Goal: Information Seeking & Learning: Learn about a topic

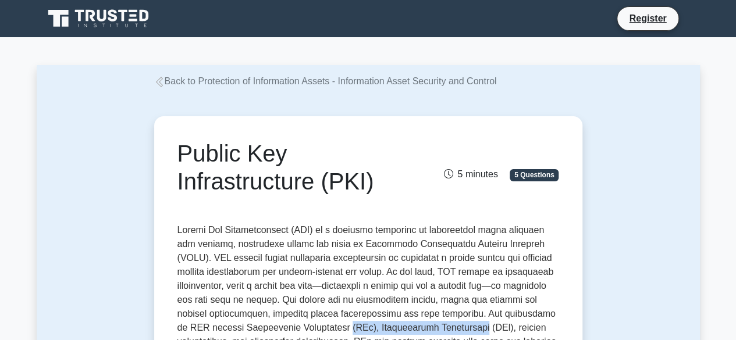
click at [286, 85] on link "Back to Protection of Information Assets - Information Asset Security and Contr…" at bounding box center [325, 81] width 342 height 10
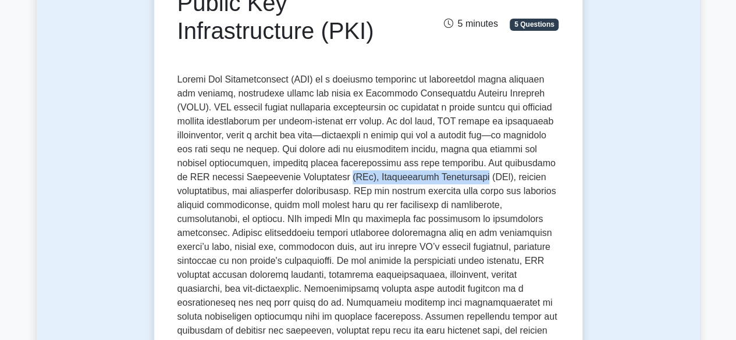
scroll to position [160, 0]
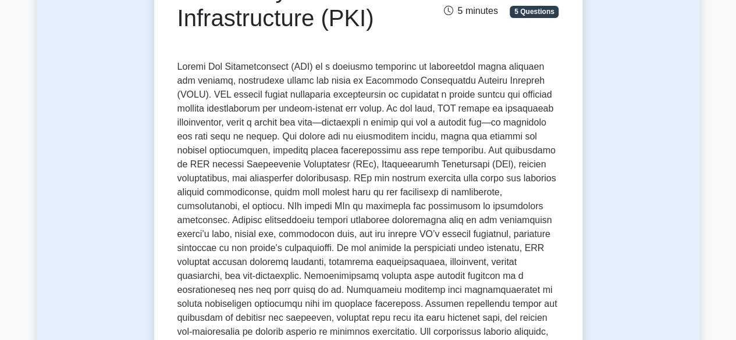
drag, startPoint x: 370, startPoint y: 74, endPoint x: 444, endPoint y: 66, distance: 73.7
click at [444, 66] on p at bounding box center [367, 248] width 381 height 377
drag, startPoint x: 229, startPoint y: 85, endPoint x: 362, endPoint y: 83, distance: 133.2
click at [362, 83] on p at bounding box center [367, 248] width 381 height 377
drag, startPoint x: 251, startPoint y: 98, endPoint x: 380, endPoint y: 98, distance: 129.7
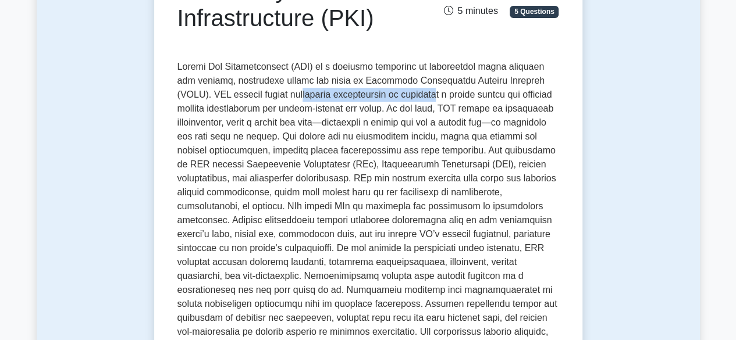
click at [380, 98] on p at bounding box center [367, 248] width 381 height 377
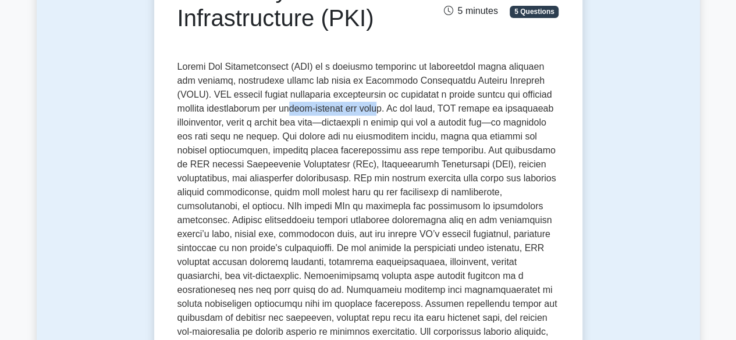
drag, startPoint x: 254, startPoint y: 109, endPoint x: 334, endPoint y: 110, distance: 80.3
click at [334, 110] on p at bounding box center [367, 248] width 381 height 377
click at [266, 96] on p at bounding box center [367, 248] width 381 height 377
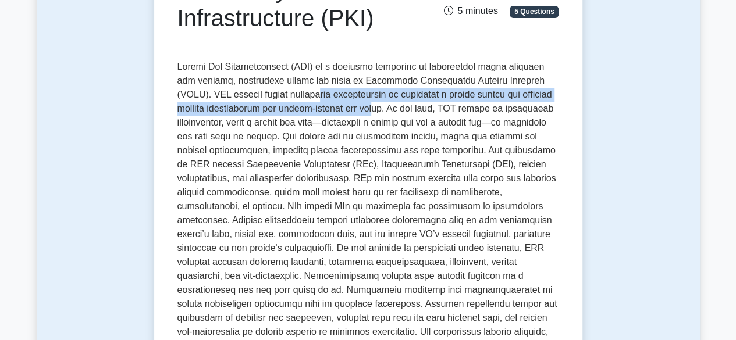
drag, startPoint x: 273, startPoint y: 101, endPoint x: 331, endPoint y: 109, distance: 59.3
click at [331, 109] on p at bounding box center [367, 248] width 381 height 377
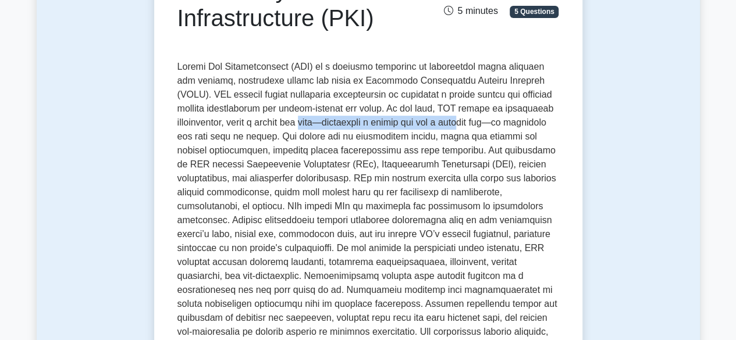
drag, startPoint x: 259, startPoint y: 129, endPoint x: 425, endPoint y: 127, distance: 166.3
click at [425, 127] on p at bounding box center [367, 248] width 381 height 377
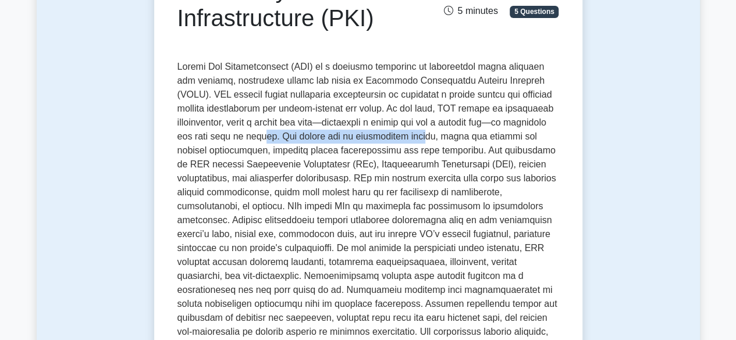
drag, startPoint x: 225, startPoint y: 137, endPoint x: 378, endPoint y: 141, distance: 153.0
click at [378, 141] on p at bounding box center [367, 248] width 381 height 377
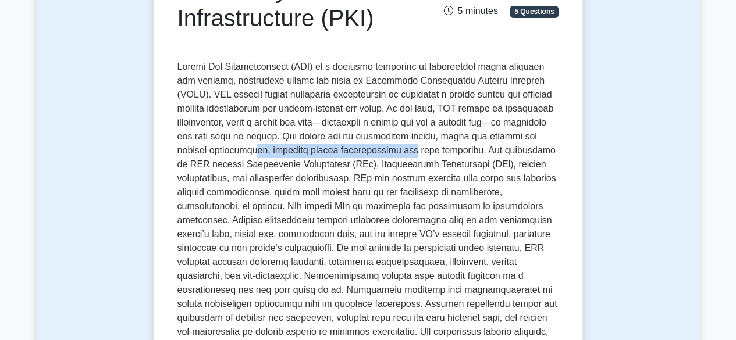
drag, startPoint x: 219, startPoint y: 156, endPoint x: 379, endPoint y: 158, distance: 159.9
click at [379, 158] on p at bounding box center [367, 248] width 381 height 377
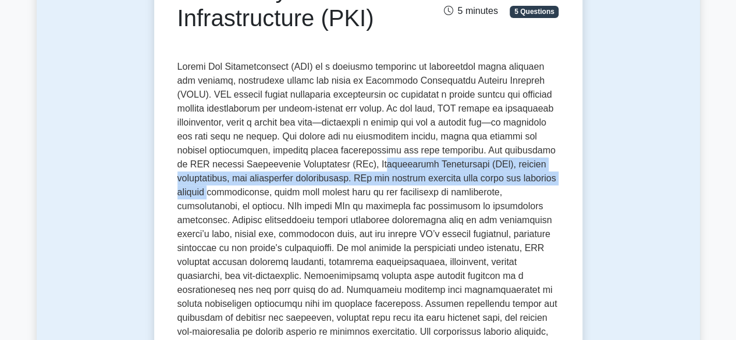
drag, startPoint x: 337, startPoint y: 171, endPoint x: 493, endPoint y: 173, distance: 155.8
click at [493, 173] on p at bounding box center [367, 248] width 381 height 377
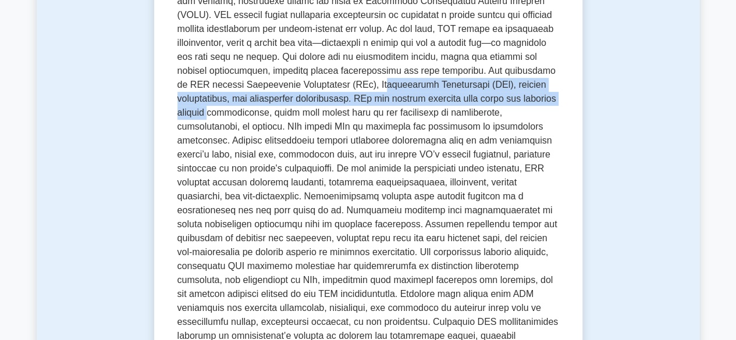
scroll to position [246, 0]
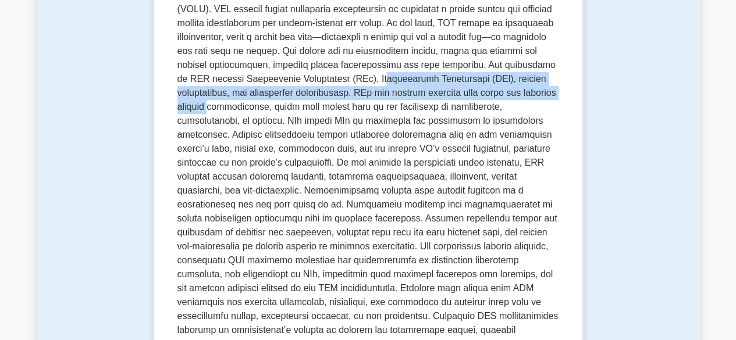
click at [449, 100] on p at bounding box center [367, 162] width 381 height 377
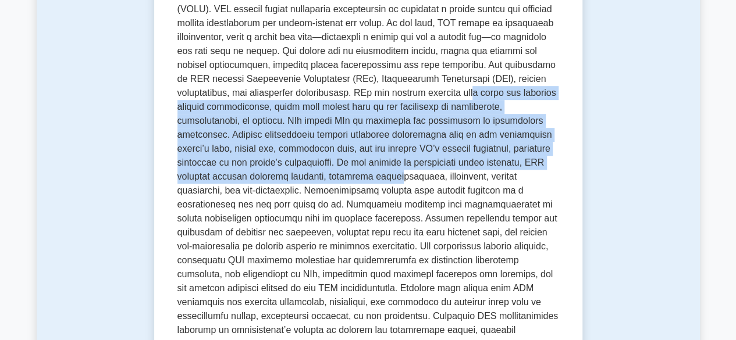
drag, startPoint x: 385, startPoint y: 95, endPoint x: 513, endPoint y: 164, distance: 146.0
click at [513, 164] on p at bounding box center [367, 162] width 381 height 377
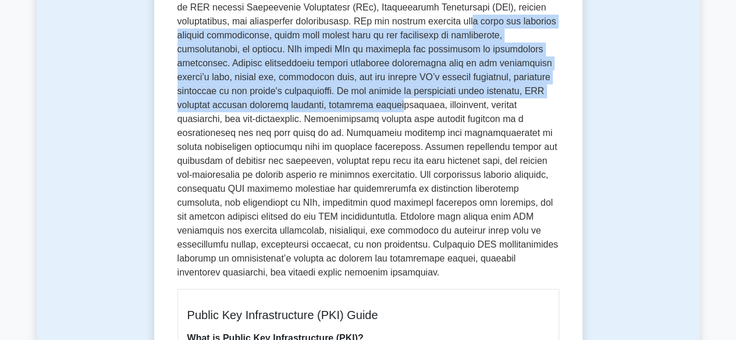
scroll to position [337, 0]
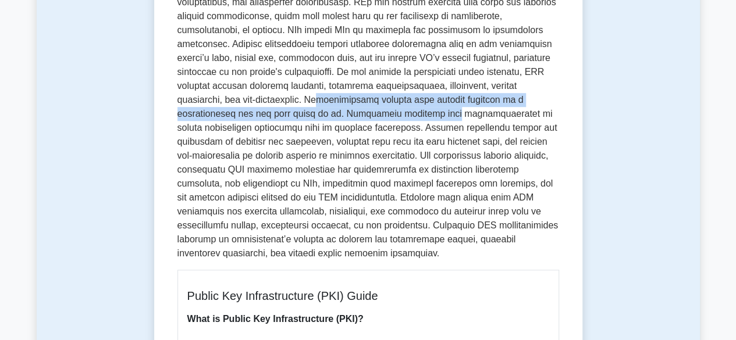
drag, startPoint x: 402, startPoint y: 84, endPoint x: 531, endPoint y: 95, distance: 129.5
click at [531, 95] on p at bounding box center [367, 72] width 381 height 377
click at [510, 104] on p at bounding box center [367, 72] width 381 height 377
drag, startPoint x: 389, startPoint y: 84, endPoint x: 509, endPoint y: 101, distance: 121.5
click at [509, 101] on p at bounding box center [367, 72] width 381 height 377
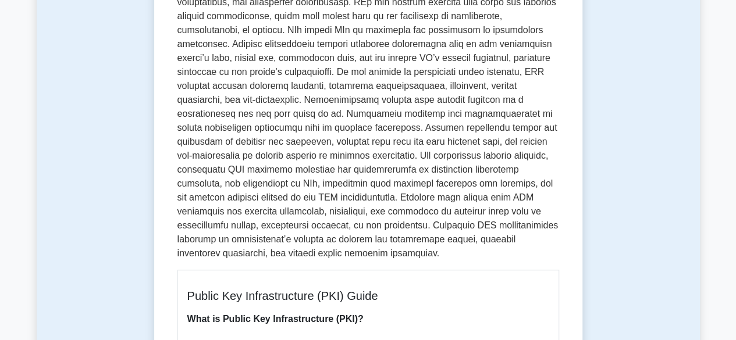
click at [248, 116] on p at bounding box center [367, 72] width 381 height 377
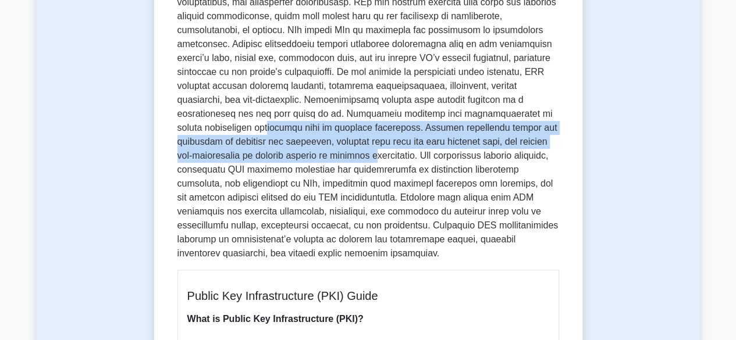
drag, startPoint x: 345, startPoint y: 114, endPoint x: 488, endPoint y: 138, distance: 144.4
click at [488, 138] on p at bounding box center [367, 72] width 381 height 377
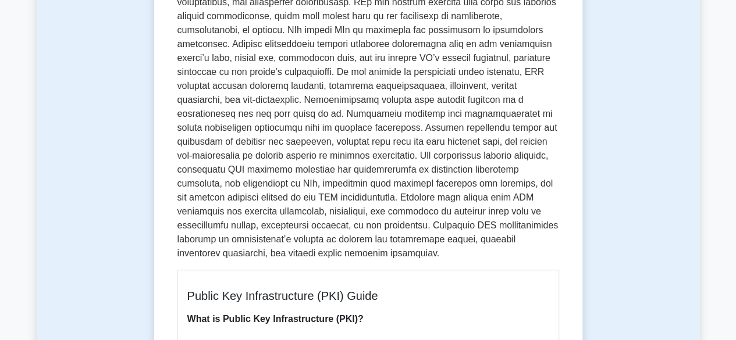
click at [449, 206] on p at bounding box center [367, 72] width 381 height 377
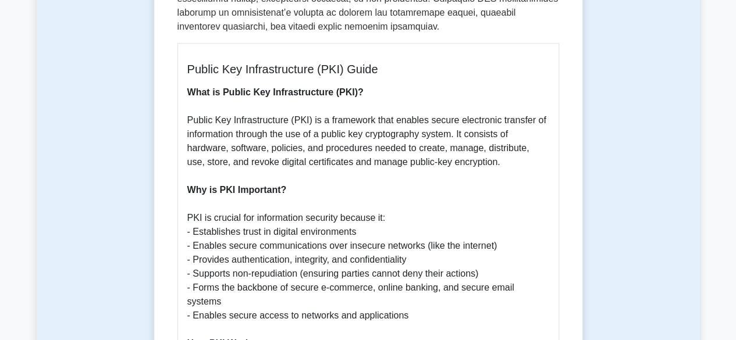
scroll to position [570, 0]
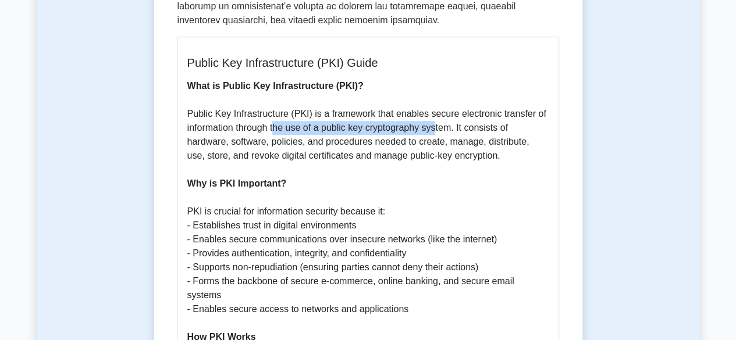
drag, startPoint x: 276, startPoint y: 115, endPoint x: 438, endPoint y: 117, distance: 162.8
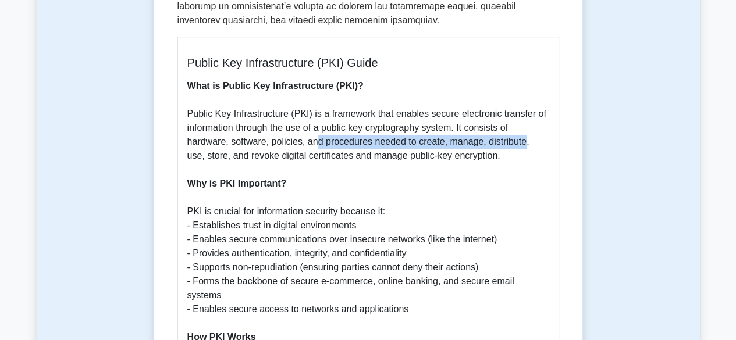
drag, startPoint x: 315, startPoint y: 133, endPoint x: 521, endPoint y: 133, distance: 205.8
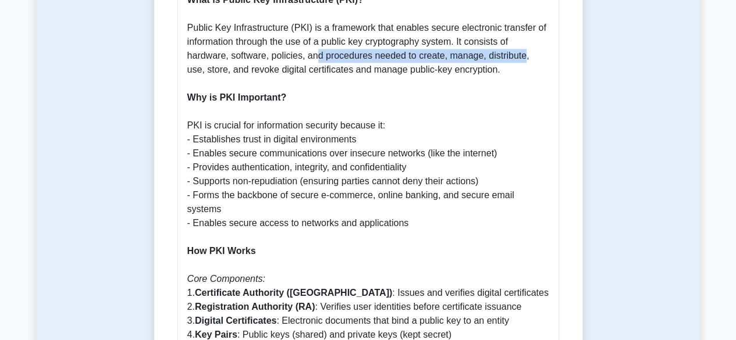
scroll to position [662, 0]
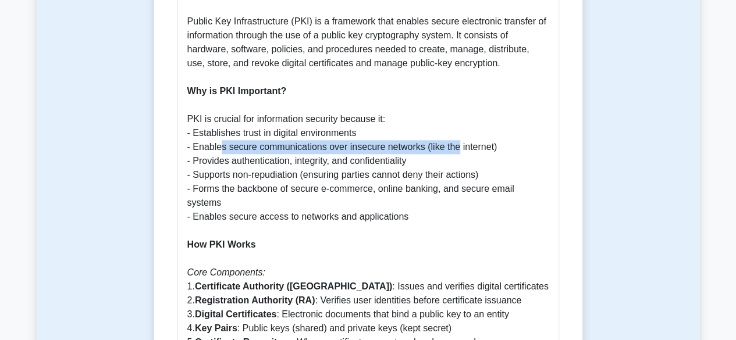
drag, startPoint x: 224, startPoint y: 131, endPoint x: 455, endPoint y: 134, distance: 230.3
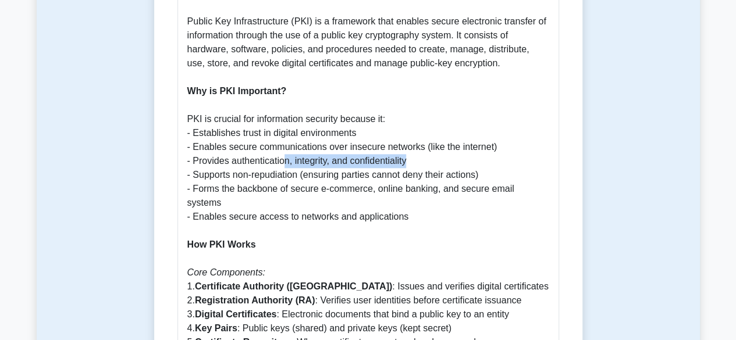
drag, startPoint x: 284, startPoint y: 150, endPoint x: 408, endPoint y: 150, distance: 123.9
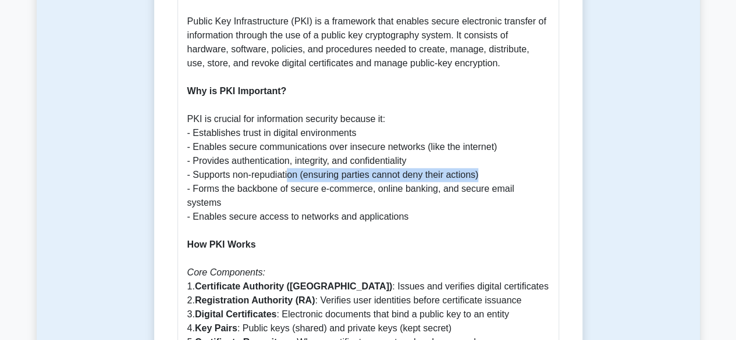
drag, startPoint x: 288, startPoint y: 160, endPoint x: 488, endPoint y: 161, distance: 200.0
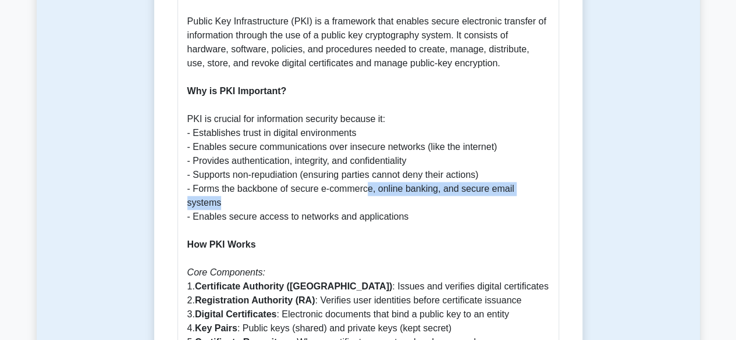
drag, startPoint x: 364, startPoint y: 177, endPoint x: 551, endPoint y: 180, distance: 187.3
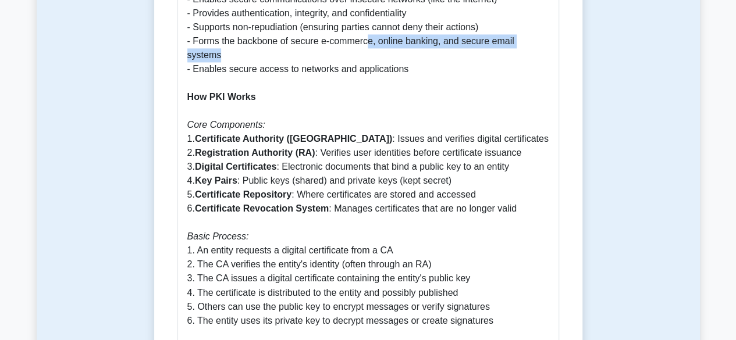
scroll to position [816, 0]
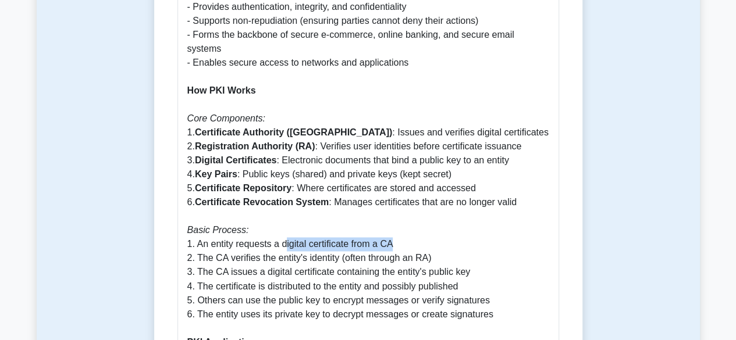
drag, startPoint x: 286, startPoint y: 217, endPoint x: 422, endPoint y: 210, distance: 135.7
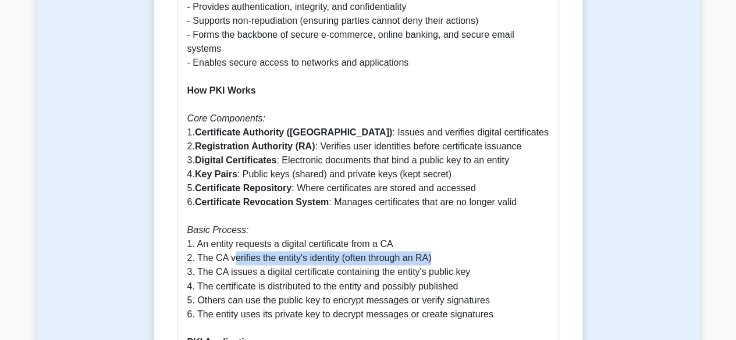
drag, startPoint x: 234, startPoint y: 229, endPoint x: 437, endPoint y: 231, distance: 203.5
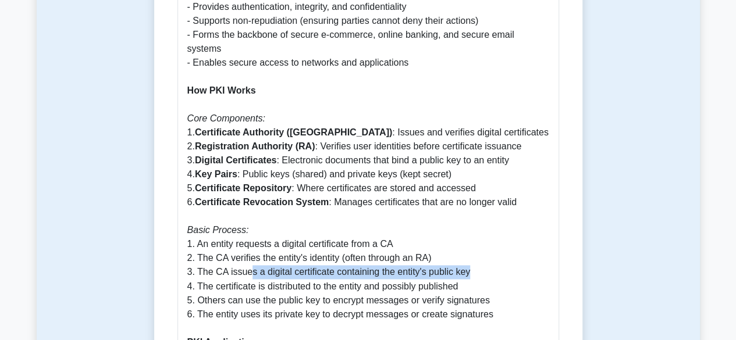
drag, startPoint x: 246, startPoint y: 247, endPoint x: 469, endPoint y: 249, distance: 223.3
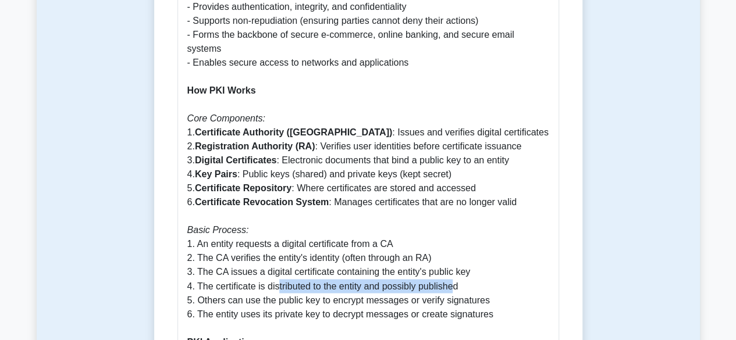
drag, startPoint x: 276, startPoint y: 256, endPoint x: 454, endPoint y: 260, distance: 178.0
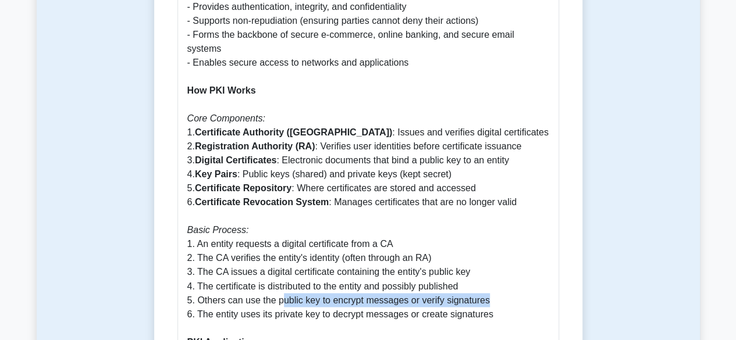
drag, startPoint x: 281, startPoint y: 267, endPoint x: 407, endPoint y: 276, distance: 126.5
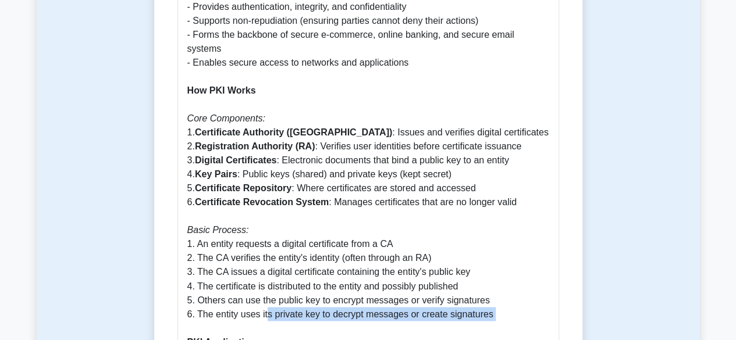
drag, startPoint x: 265, startPoint y: 284, endPoint x: 484, endPoint y: 299, distance: 219.7
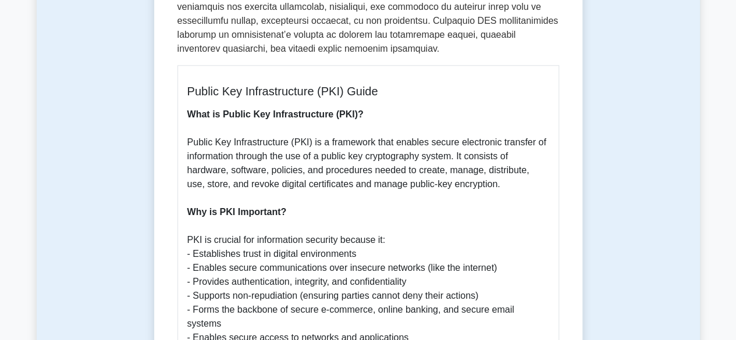
scroll to position [547, 0]
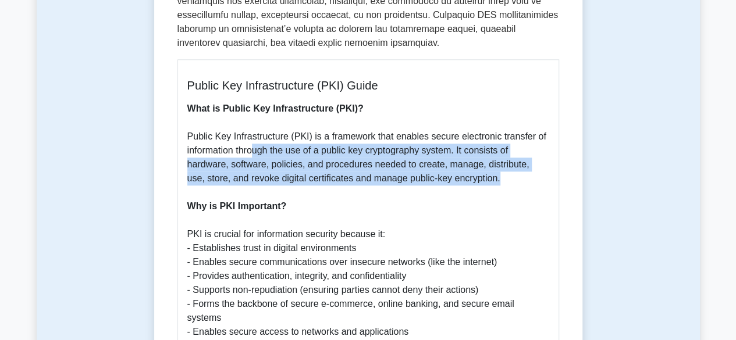
drag, startPoint x: 255, startPoint y: 134, endPoint x: 490, endPoint y: 162, distance: 236.5
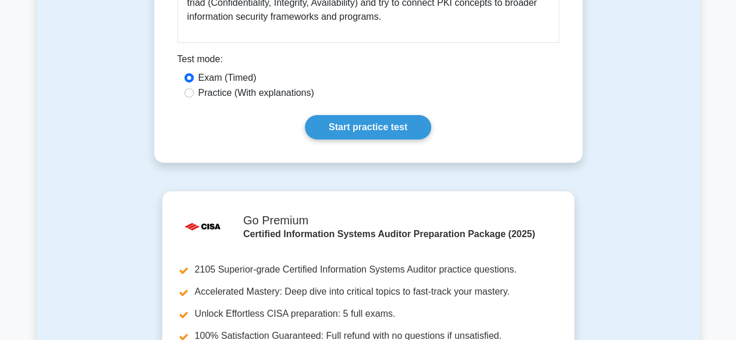
scroll to position [1929, 0]
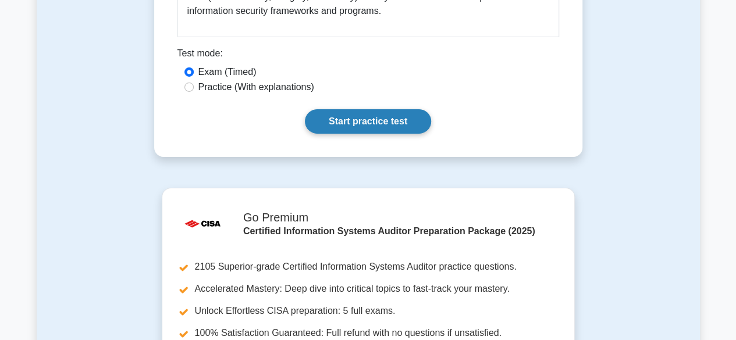
click at [412, 109] on link "Start practice test" at bounding box center [368, 121] width 126 height 24
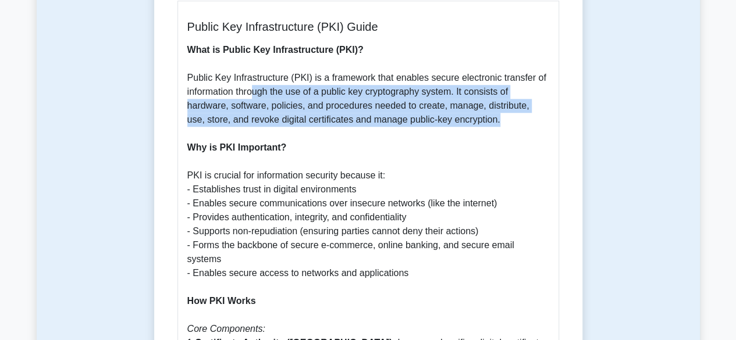
scroll to position [612, 0]
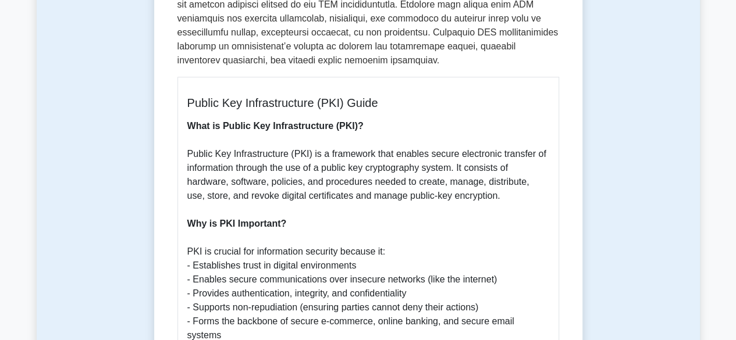
scroll to position [529, 0]
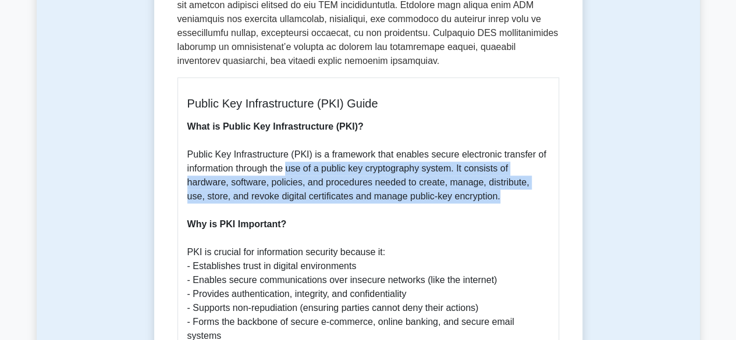
drag, startPoint x: 288, startPoint y: 155, endPoint x: 522, endPoint y: 181, distance: 235.2
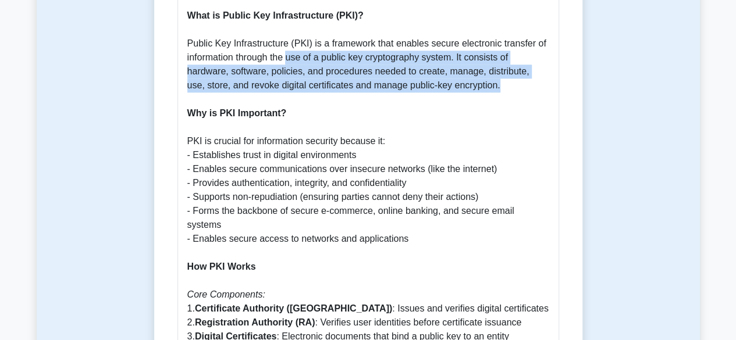
scroll to position [659, 0]
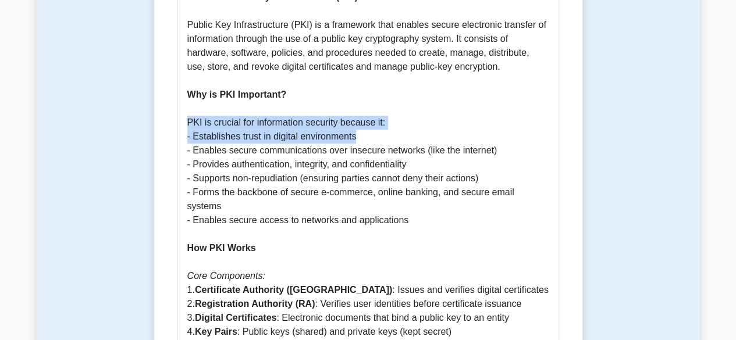
drag, startPoint x: 188, startPoint y: 110, endPoint x: 357, endPoint y: 125, distance: 169.9
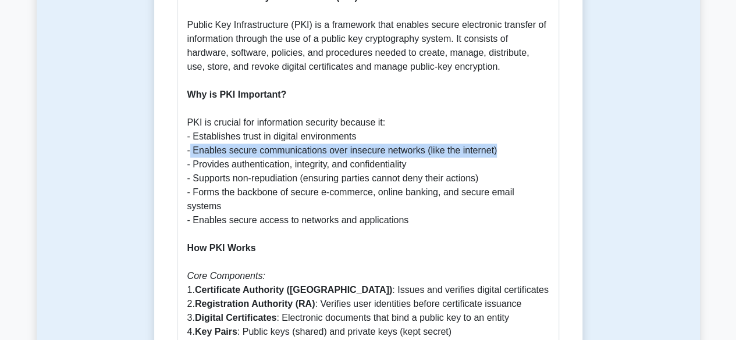
drag, startPoint x: 191, startPoint y: 140, endPoint x: 499, endPoint y: 134, distance: 308.2
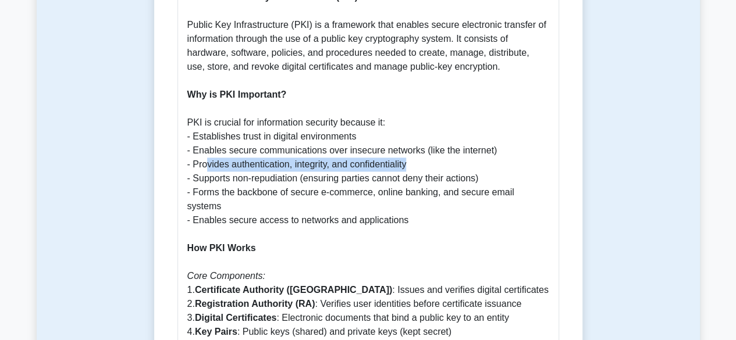
drag, startPoint x: 210, startPoint y: 153, endPoint x: 418, endPoint y: 149, distance: 208.2
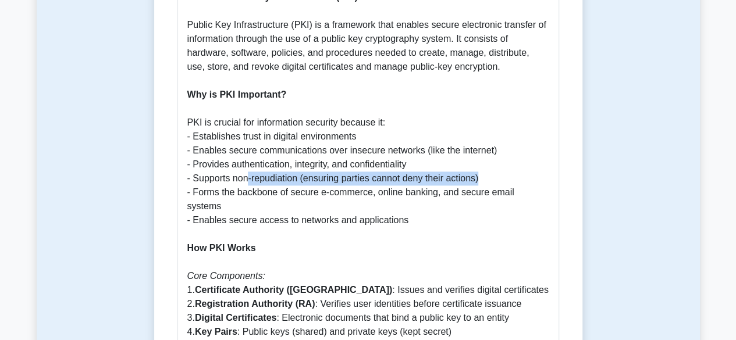
drag, startPoint x: 248, startPoint y: 165, endPoint x: 480, endPoint y: 162, distance: 232.6
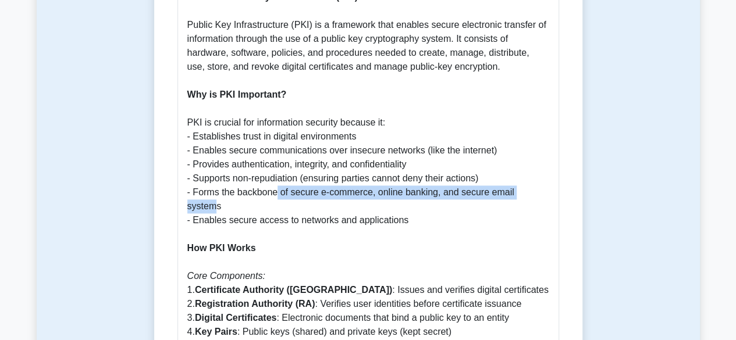
drag, startPoint x: 276, startPoint y: 181, endPoint x: 540, endPoint y: 182, distance: 264.6
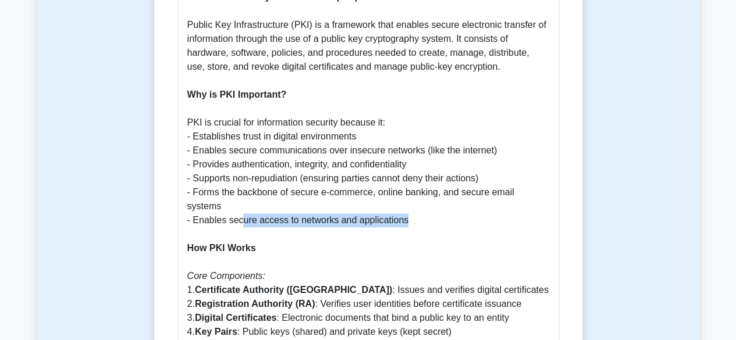
drag, startPoint x: 241, startPoint y: 195, endPoint x: 408, endPoint y: 194, distance: 167.5
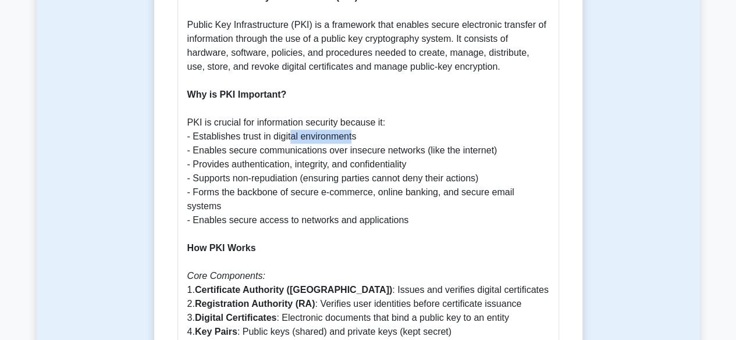
drag, startPoint x: 291, startPoint y: 127, endPoint x: 353, endPoint y: 120, distance: 62.7
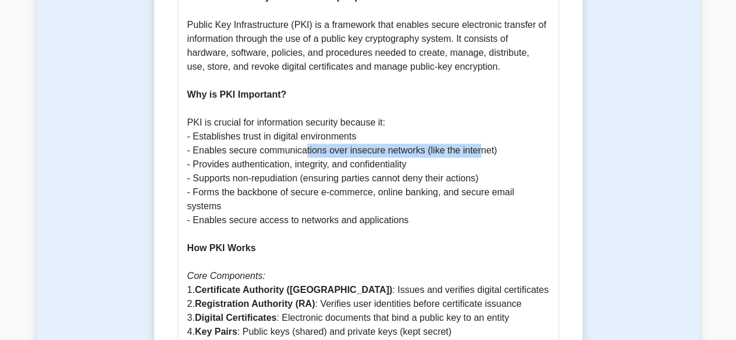
drag, startPoint x: 304, startPoint y: 134, endPoint x: 479, endPoint y: 132, distance: 175.0
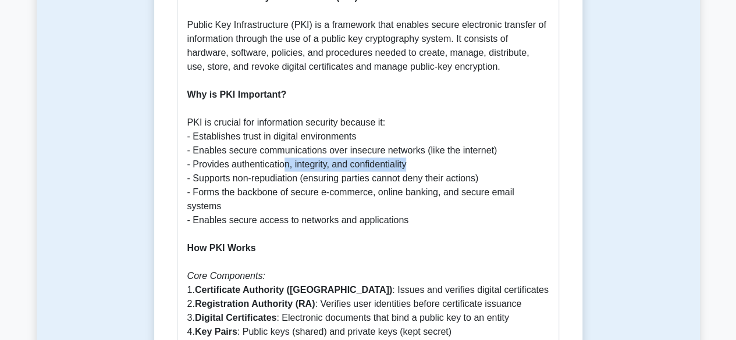
drag, startPoint x: 283, startPoint y: 157, endPoint x: 429, endPoint y: 148, distance: 146.2
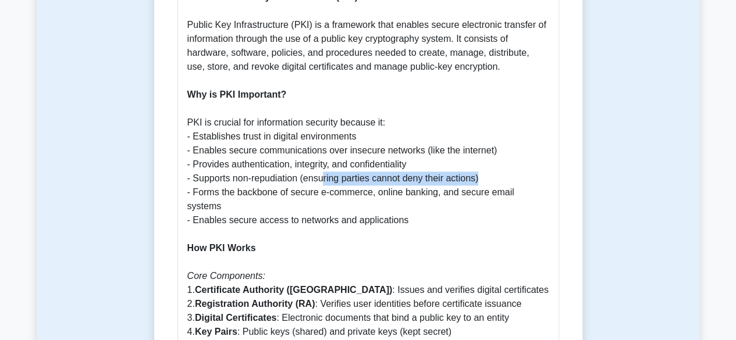
drag, startPoint x: 322, startPoint y: 163, endPoint x: 511, endPoint y: 167, distance: 189.6
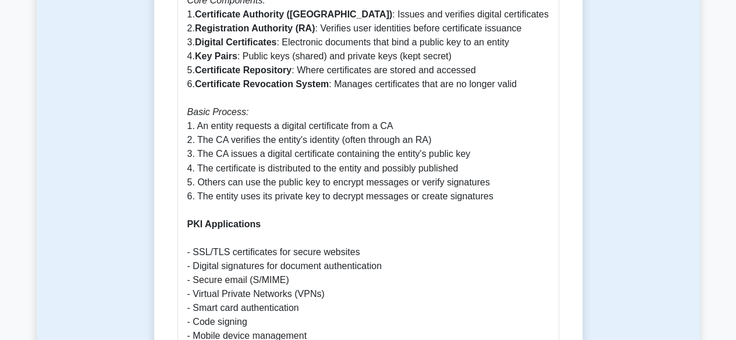
scroll to position [944, 0]
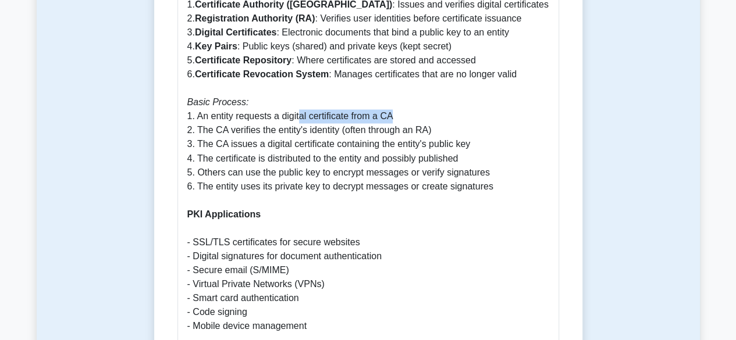
drag, startPoint x: 312, startPoint y: 89, endPoint x: 395, endPoint y: 83, distance: 83.4
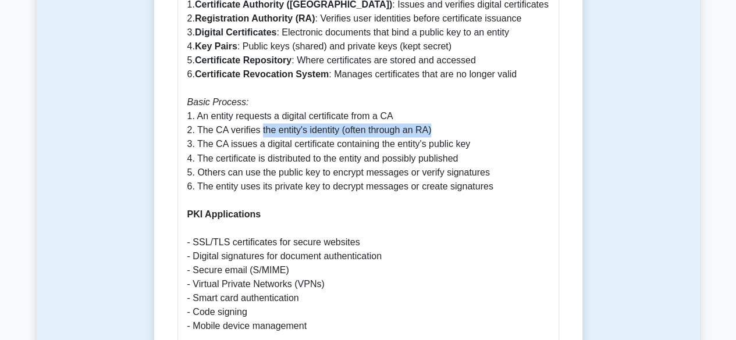
drag, startPoint x: 261, startPoint y: 103, endPoint x: 448, endPoint y: 101, distance: 187.8
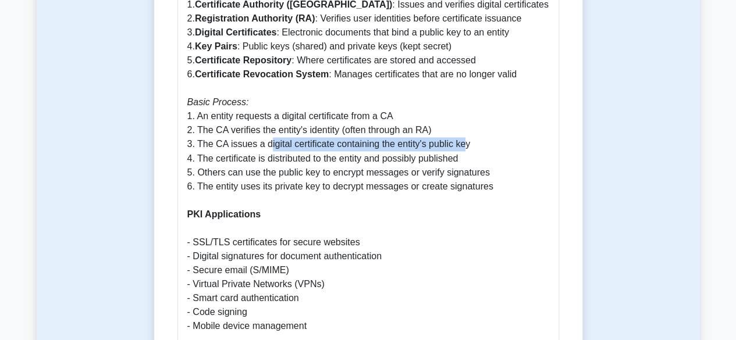
drag, startPoint x: 269, startPoint y: 117, endPoint x: 463, endPoint y: 120, distance: 194.2
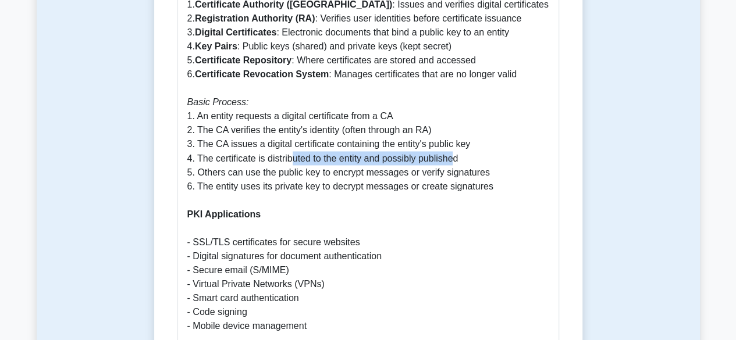
drag, startPoint x: 290, startPoint y: 132, endPoint x: 456, endPoint y: 131, distance: 166.3
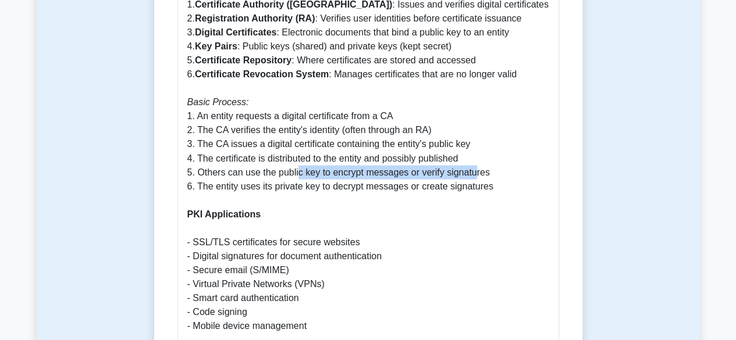
drag, startPoint x: 313, startPoint y: 146, endPoint x: 473, endPoint y: 146, distance: 160.5
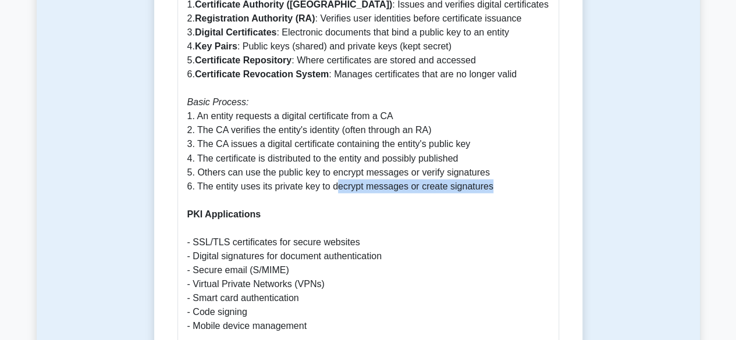
drag, startPoint x: 336, startPoint y: 162, endPoint x: 491, endPoint y: 160, distance: 155.3
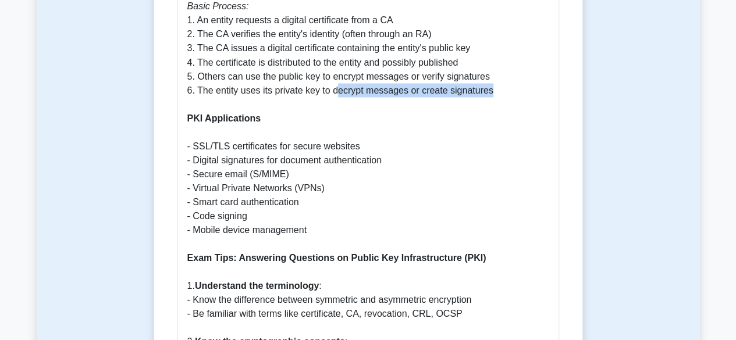
scroll to position [1046, 0]
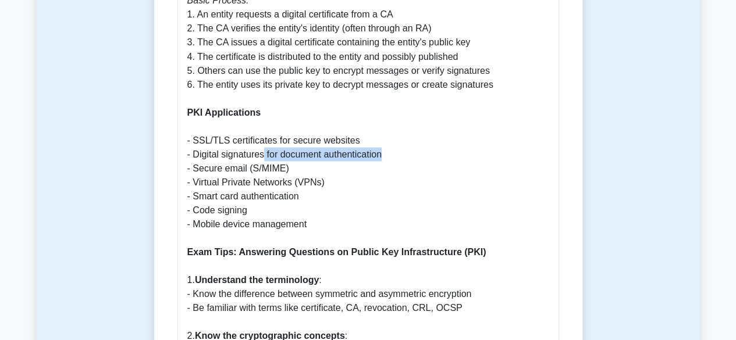
drag, startPoint x: 262, startPoint y: 126, endPoint x: 385, endPoint y: 133, distance: 122.9
click at [385, 133] on p "What is Public Key Infrastructure (PKI)? Public Key Infrastructure (PKI) is a f…" at bounding box center [368, 252] width 362 height 1298
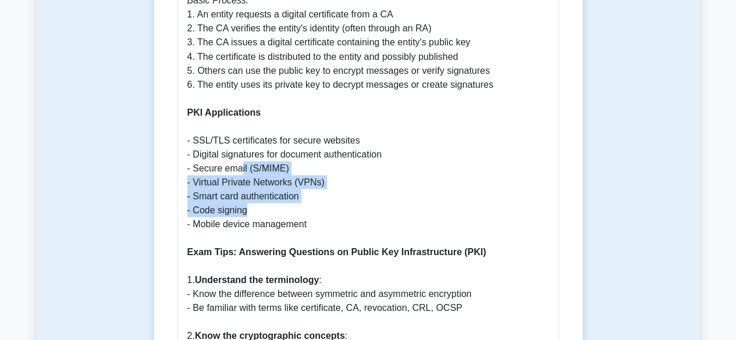
drag, startPoint x: 239, startPoint y: 141, endPoint x: 328, endPoint y: 183, distance: 98.6
click at [328, 183] on p "What is Public Key Infrastructure (PKI)? Public Key Infrastructure (PKI) is a f…" at bounding box center [368, 252] width 362 height 1298
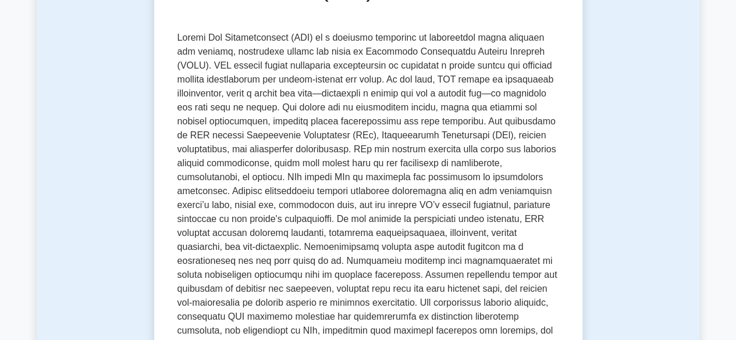
scroll to position [196, 0]
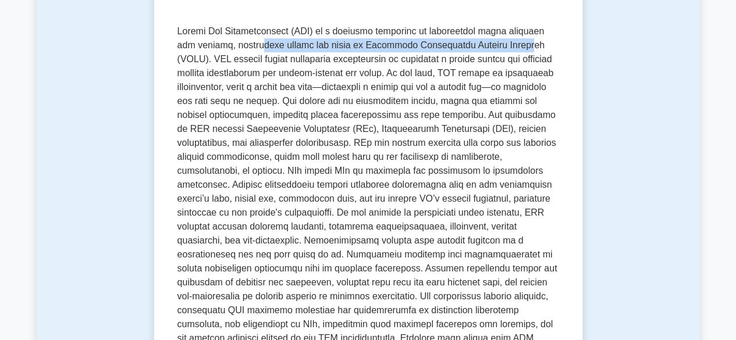
drag, startPoint x: 236, startPoint y: 51, endPoint x: 486, endPoint y: 47, distance: 250.1
click at [486, 47] on p at bounding box center [367, 212] width 381 height 377
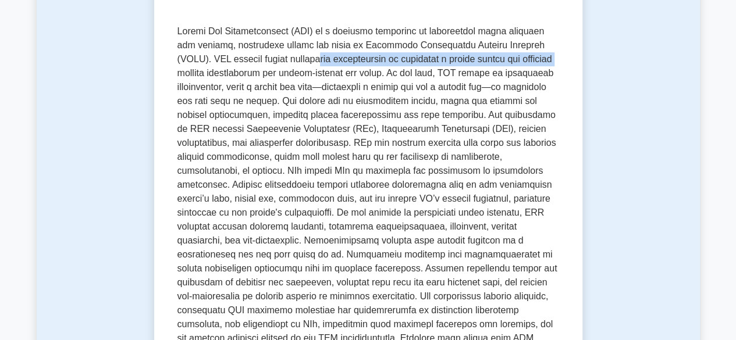
drag, startPoint x: 268, startPoint y: 62, endPoint x: 513, endPoint y: 66, distance: 244.8
click at [513, 66] on p at bounding box center [367, 212] width 381 height 377
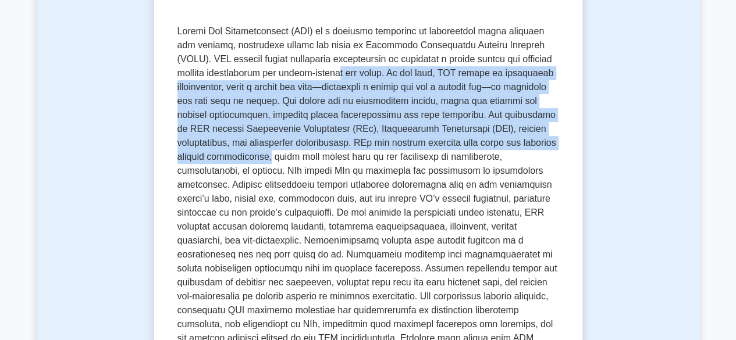
drag, startPoint x: 292, startPoint y: 74, endPoint x: 548, endPoint y: 147, distance: 266.5
click at [548, 147] on p at bounding box center [367, 212] width 381 height 377
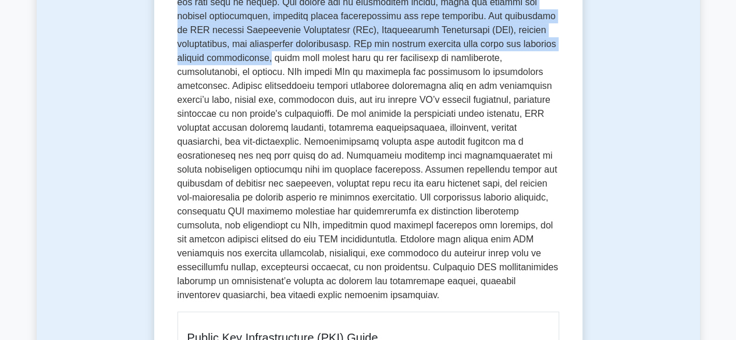
scroll to position [301, 0]
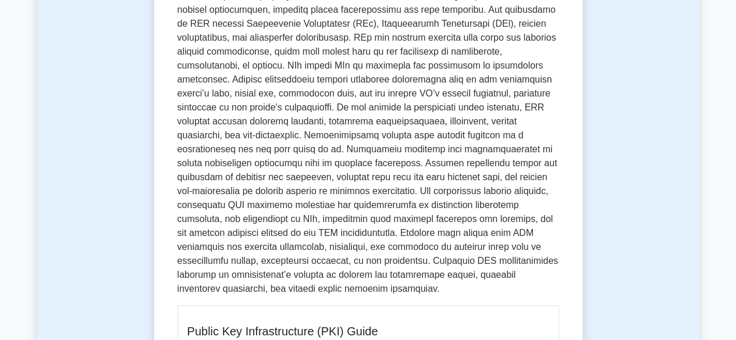
click at [341, 72] on p at bounding box center [367, 107] width 381 height 377
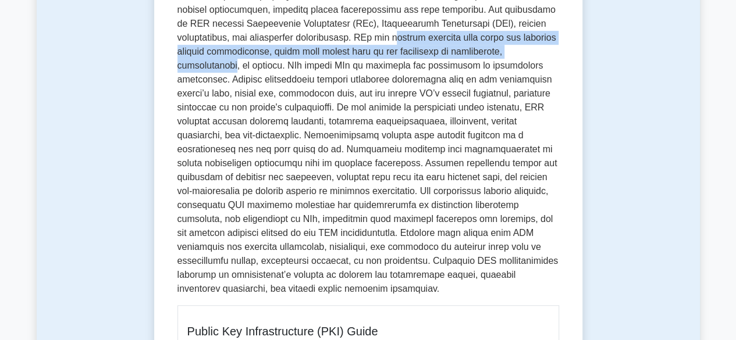
drag, startPoint x: 308, startPoint y: 37, endPoint x: 454, endPoint y: 46, distance: 145.6
click at [454, 46] on p at bounding box center [367, 107] width 381 height 377
click at [306, 51] on p at bounding box center [367, 107] width 381 height 377
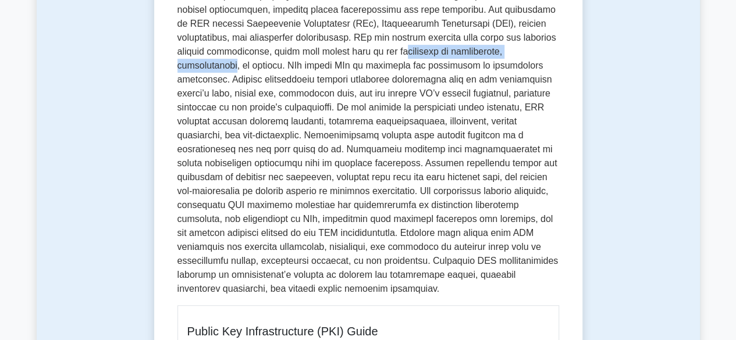
drag, startPoint x: 306, startPoint y: 51, endPoint x: 454, endPoint y: 55, distance: 148.4
click at [454, 55] on p at bounding box center [367, 107] width 381 height 377
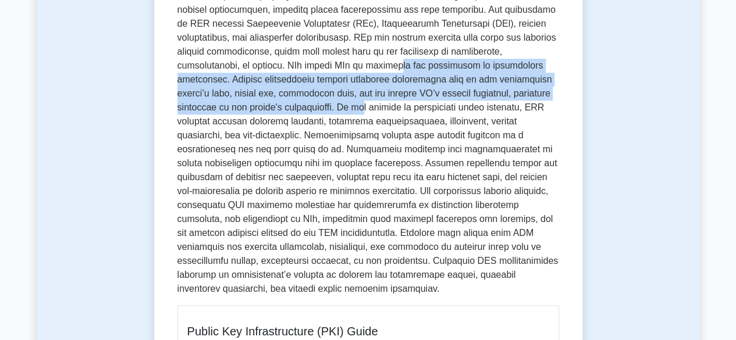
drag, startPoint x: 254, startPoint y: 67, endPoint x: 486, endPoint y: 91, distance: 232.7
click at [486, 91] on p at bounding box center [367, 107] width 381 height 377
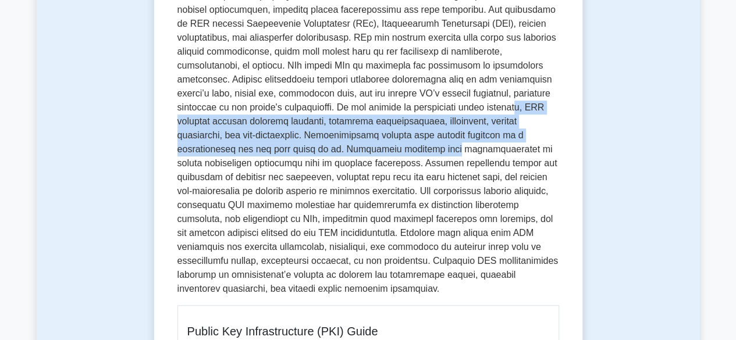
drag, startPoint x: 279, startPoint y: 109, endPoint x: 513, endPoint y: 131, distance: 234.7
click at [513, 131] on p at bounding box center [367, 107] width 381 height 377
click at [243, 138] on p at bounding box center [367, 107] width 381 height 377
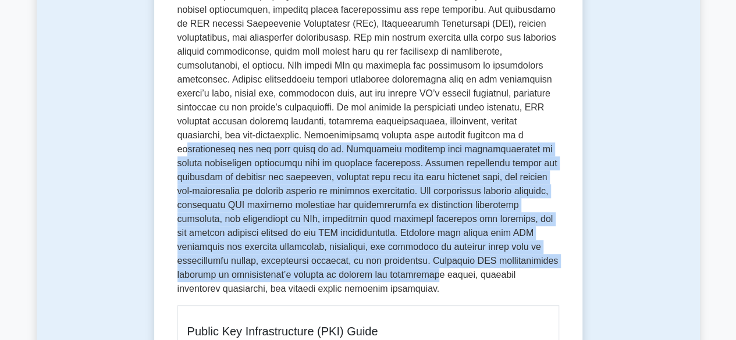
drag, startPoint x: 243, startPoint y: 138, endPoint x: 485, endPoint y: 261, distance: 271.2
click at [485, 261] on p at bounding box center [367, 107] width 381 height 377
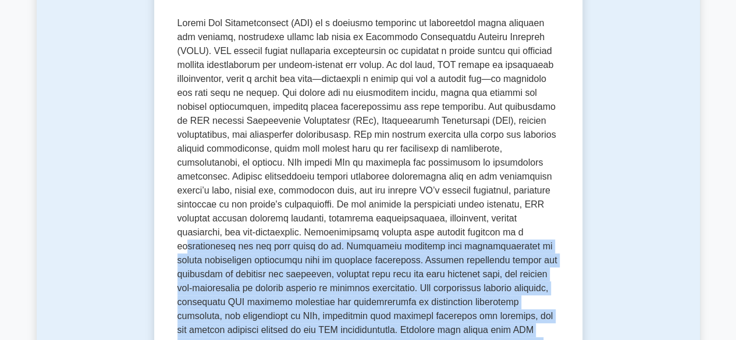
scroll to position [204, 0]
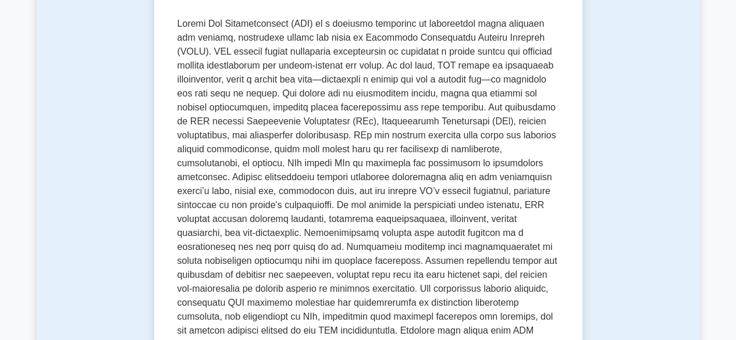
click at [378, 162] on p at bounding box center [367, 205] width 381 height 377
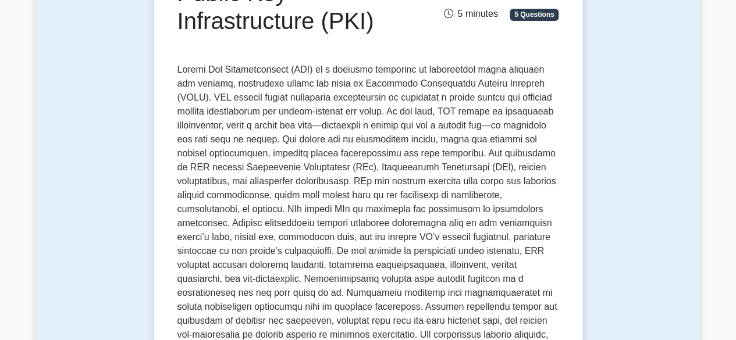
scroll to position [163, 0]
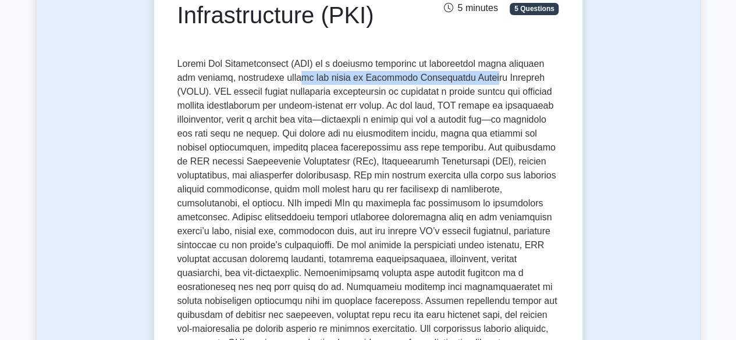
drag, startPoint x: 268, startPoint y: 77, endPoint x: 445, endPoint y: 76, distance: 177.4
click at [445, 76] on p at bounding box center [367, 245] width 381 height 377
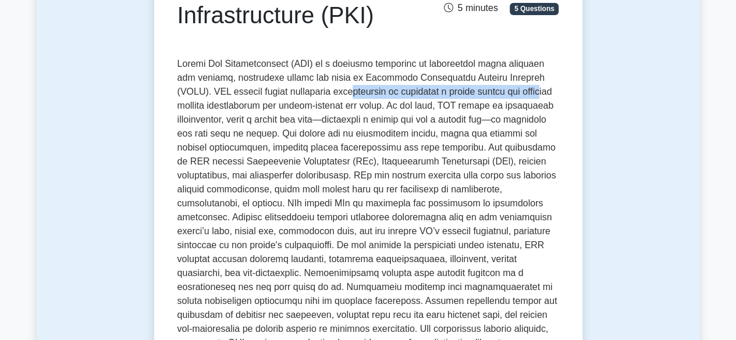
drag, startPoint x: 300, startPoint y: 94, endPoint x: 498, endPoint y: 97, distance: 198.3
click at [498, 97] on p at bounding box center [367, 245] width 381 height 377
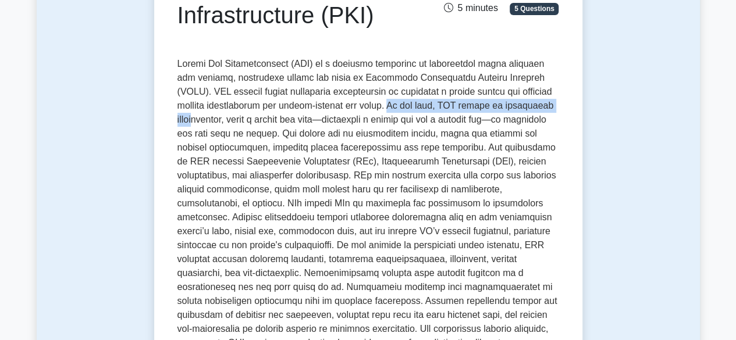
drag, startPoint x: 341, startPoint y: 104, endPoint x: 511, endPoint y: 112, distance: 169.4
click at [511, 112] on p at bounding box center [367, 245] width 381 height 377
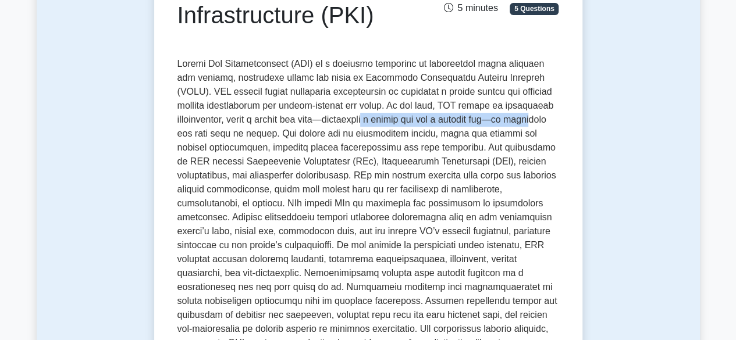
drag, startPoint x: 330, startPoint y: 124, endPoint x: 495, endPoint y: 126, distance: 165.2
click at [495, 126] on p at bounding box center [367, 245] width 381 height 377
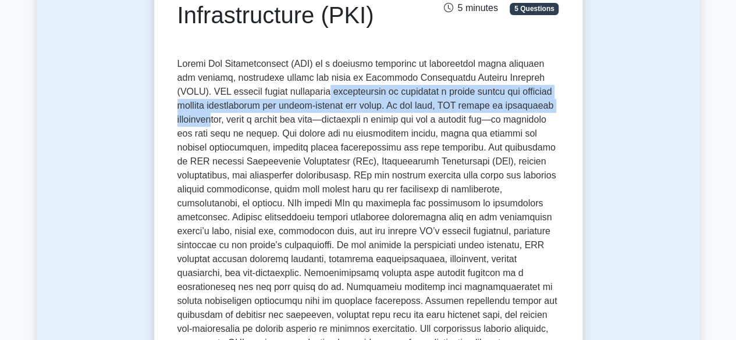
drag, startPoint x: 279, startPoint y: 97, endPoint x: 530, endPoint y: 101, distance: 250.7
click at [530, 101] on p at bounding box center [367, 245] width 381 height 377
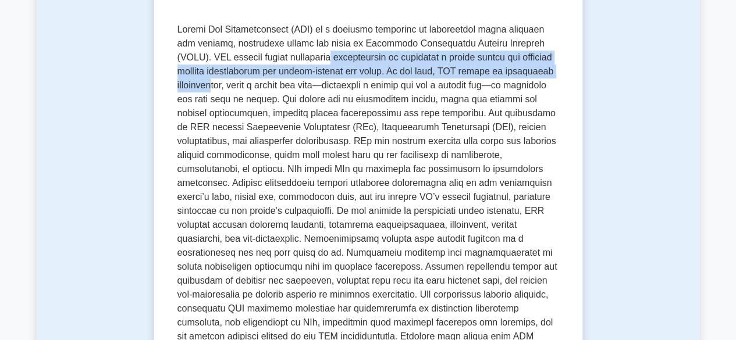
scroll to position [211, 0]
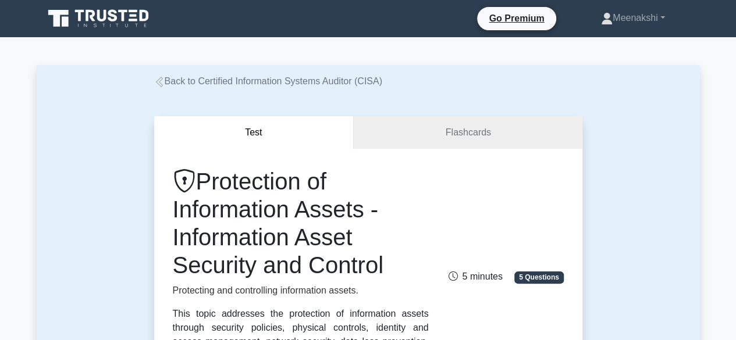
click at [113, 21] on icon at bounding box center [112, 15] width 9 height 12
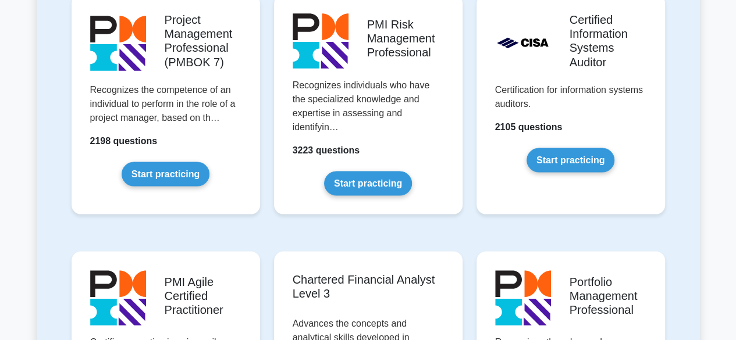
scroll to position [1028, 0]
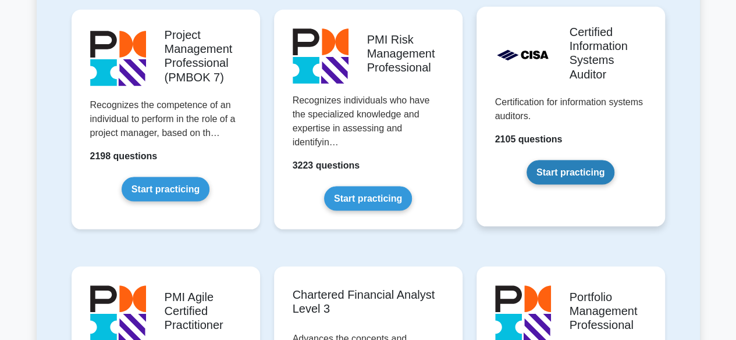
click at [584, 175] on link "Start practicing" at bounding box center [570, 172] width 88 height 24
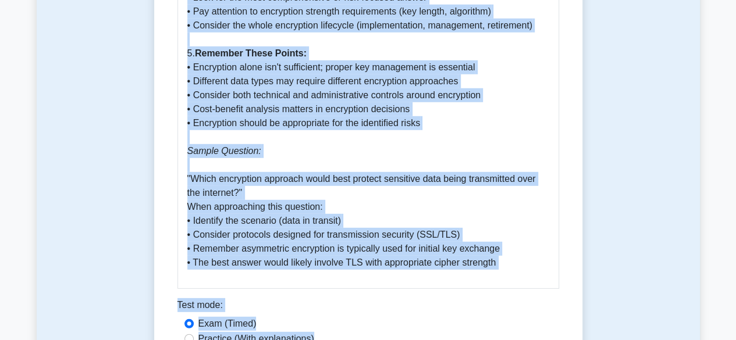
scroll to position [1647, 0]
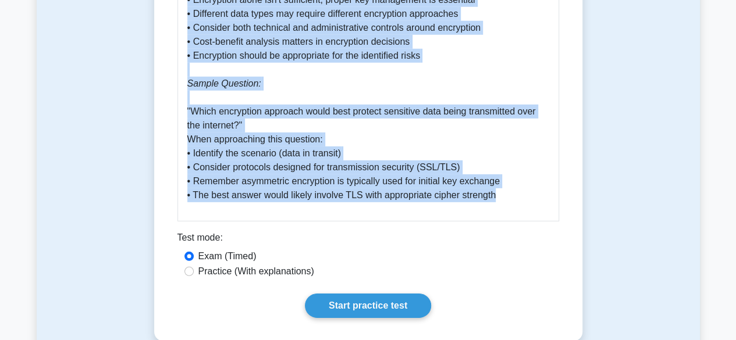
drag, startPoint x: 183, startPoint y: 117, endPoint x: 513, endPoint y: 181, distance: 336.3
copy div "Data Encryption 5 minutes 5 Questions Data encryption is a fundamental control …"
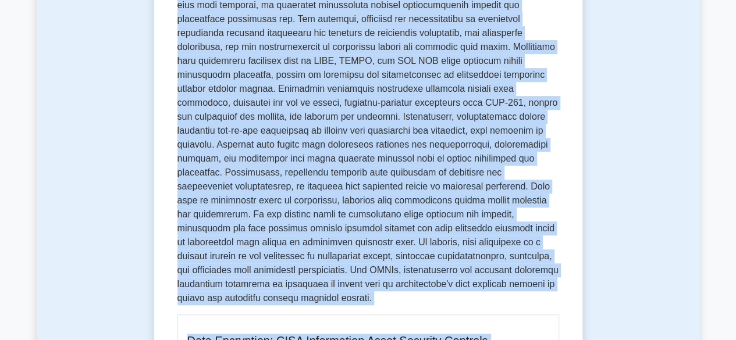
scroll to position [0, 0]
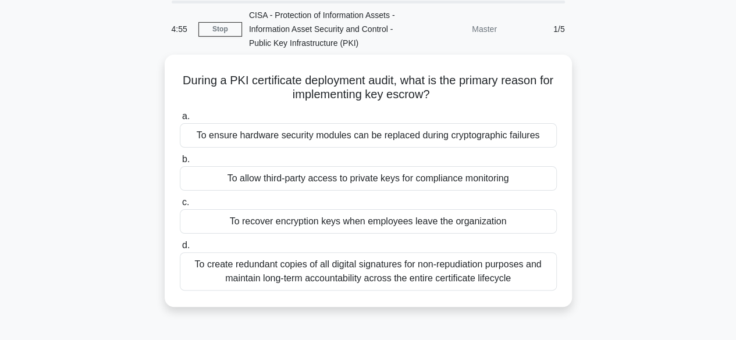
scroll to position [42, 0]
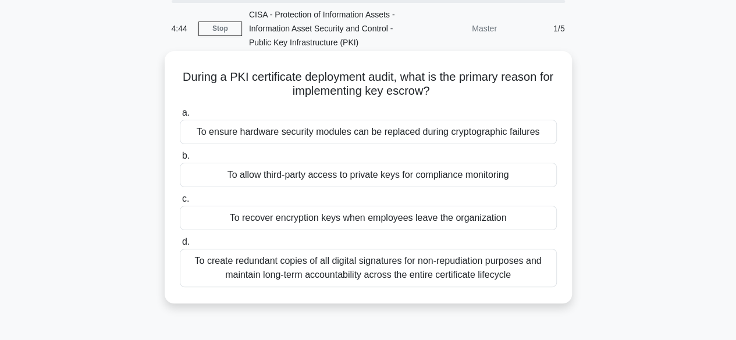
click at [465, 219] on div "To recover encryption keys when employees leave the organization" at bounding box center [368, 218] width 377 height 24
click at [180, 203] on input "c. To recover encryption keys when employees leave the organization" at bounding box center [180, 199] width 0 height 8
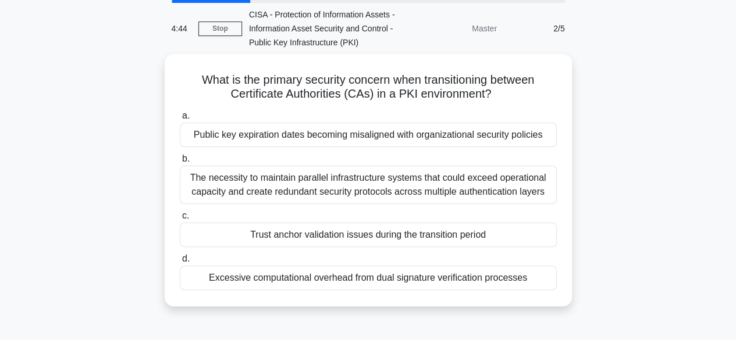
scroll to position [0, 0]
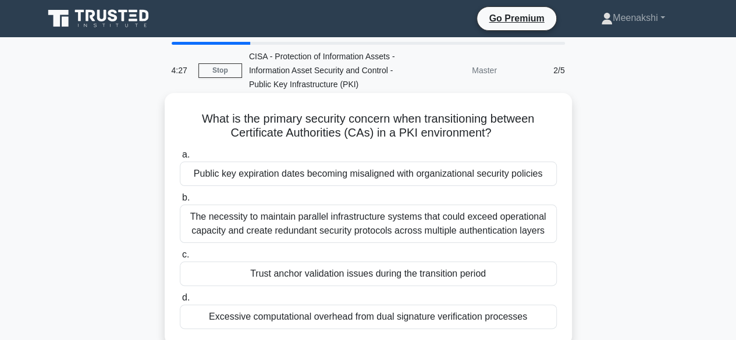
click at [454, 272] on div "Trust anchor validation issues during the transition period" at bounding box center [368, 274] width 377 height 24
click at [180, 259] on input "c. Trust anchor validation issues during the transition period" at bounding box center [180, 255] width 0 height 8
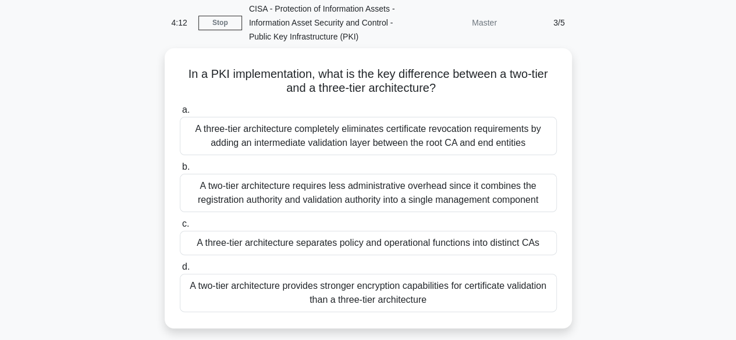
scroll to position [51, 0]
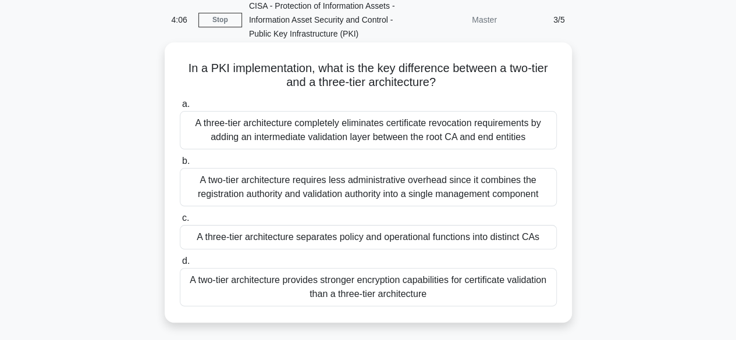
click at [494, 185] on div "A two-tier architecture requires less administrative overhead since it combines…" at bounding box center [368, 187] width 377 height 38
click at [180, 165] on input "b. A two-tier architecture requires less administrative overhead since it combi…" at bounding box center [180, 162] width 0 height 8
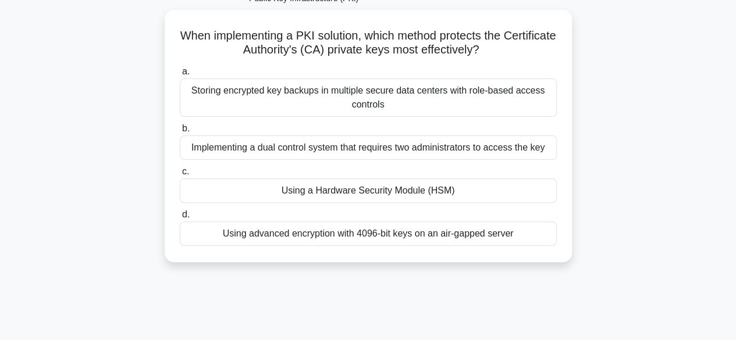
scroll to position [87, 0]
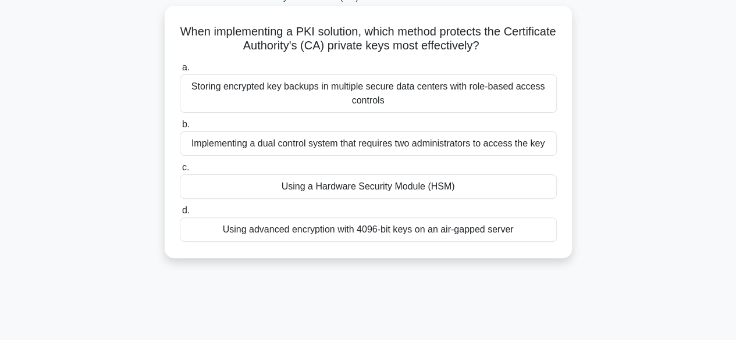
click at [445, 104] on div "Storing encrypted key backups in multiple secure data centers with role-based a…" at bounding box center [368, 93] width 377 height 38
click at [180, 72] on input "a. Storing encrypted key backups in multiple secure data centers with role-base…" at bounding box center [180, 68] width 0 height 8
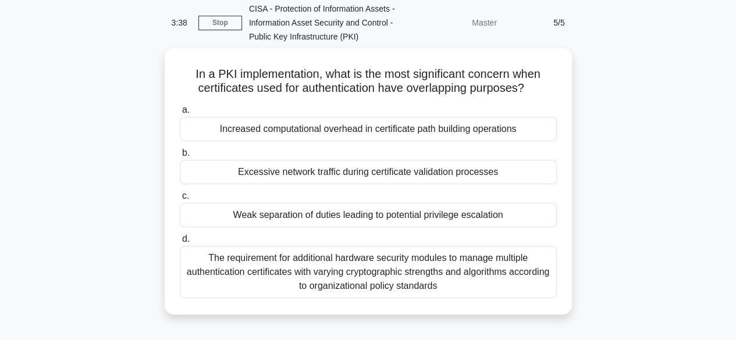
scroll to position [51, 0]
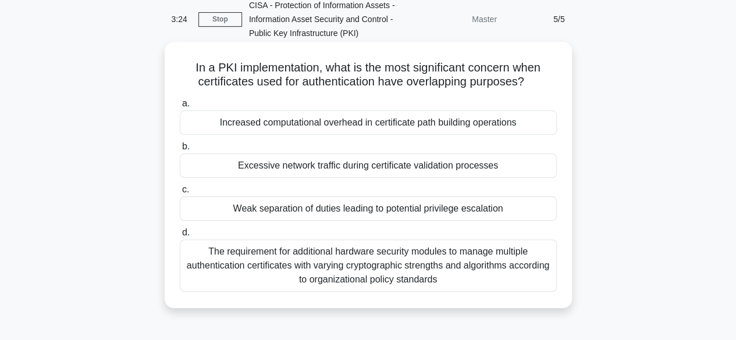
click at [523, 204] on div "Weak separation of duties leading to potential privilege escalation" at bounding box center [368, 209] width 377 height 24
click at [180, 194] on input "c. Weak separation of duties leading to potential privilege escalation" at bounding box center [180, 190] width 0 height 8
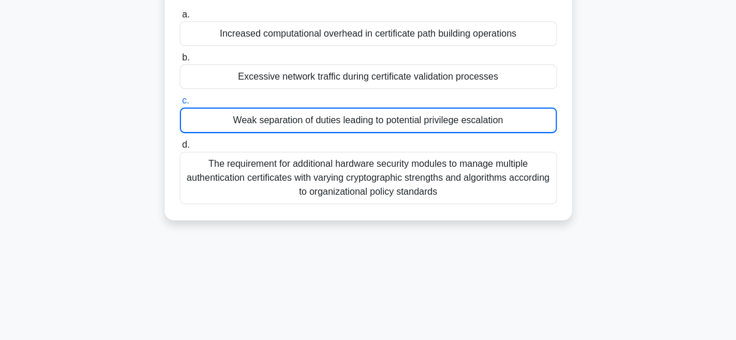
scroll to position [144, 0]
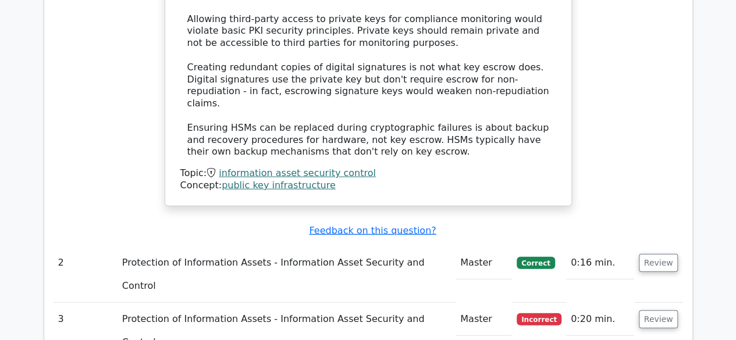
scroll to position [1418, 0]
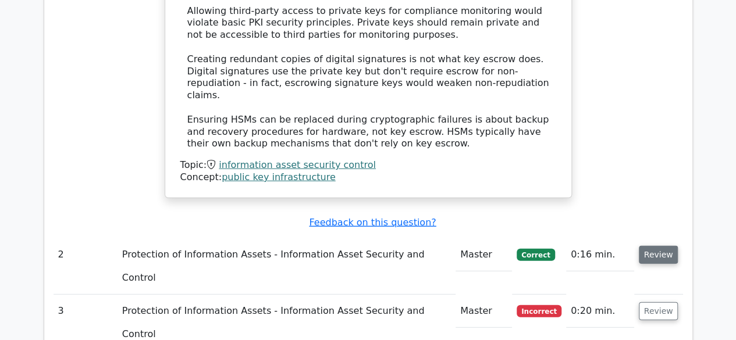
click at [657, 246] on button "Review" at bounding box center [658, 255] width 40 height 18
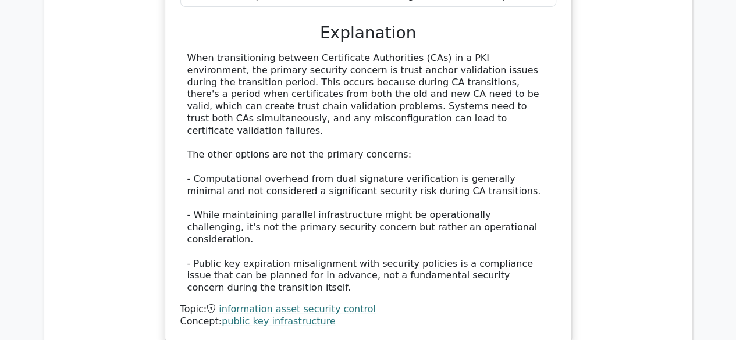
scroll to position [1961, 0]
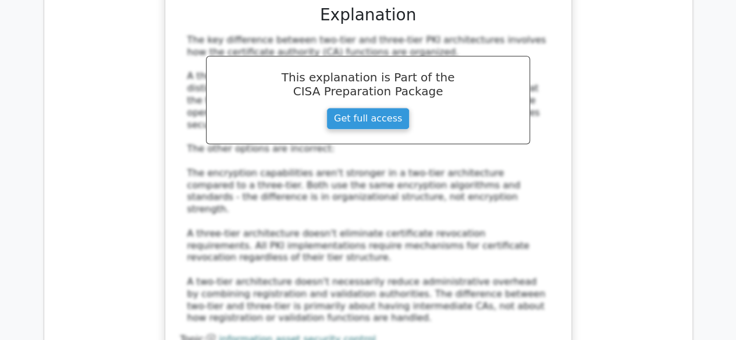
scroll to position [2676, 0]
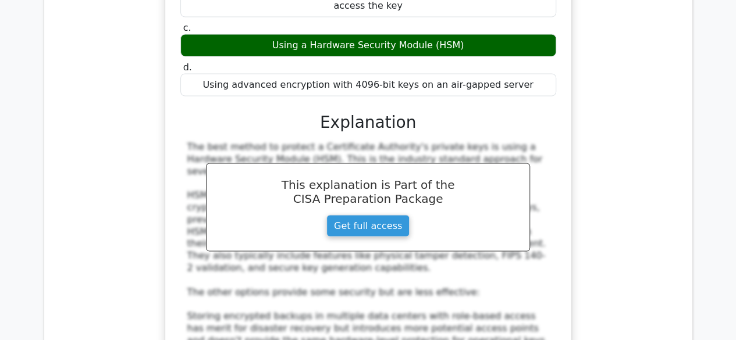
scroll to position [3298, 0]
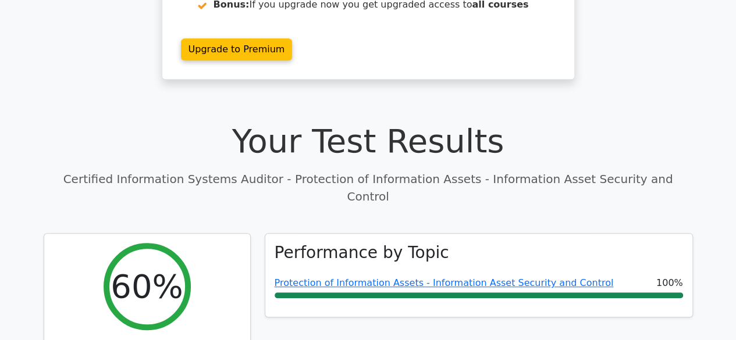
scroll to position [347, 0]
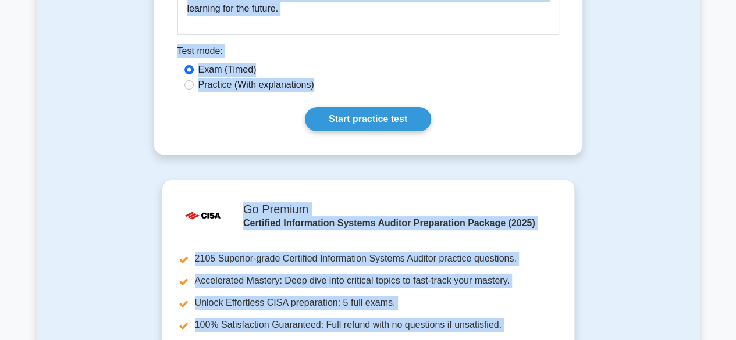
scroll to position [2259, 0]
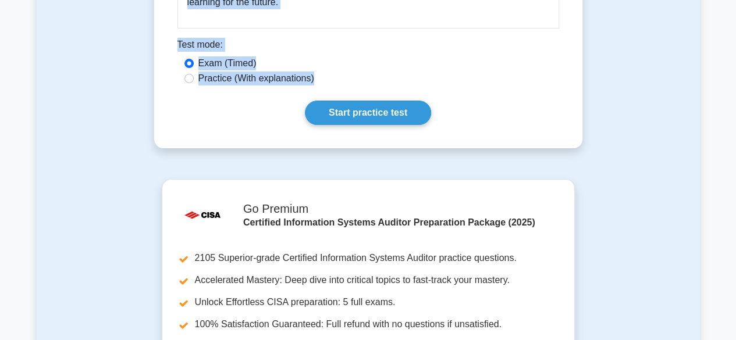
drag, startPoint x: 183, startPoint y: 61, endPoint x: 334, endPoint y: 68, distance: 151.3
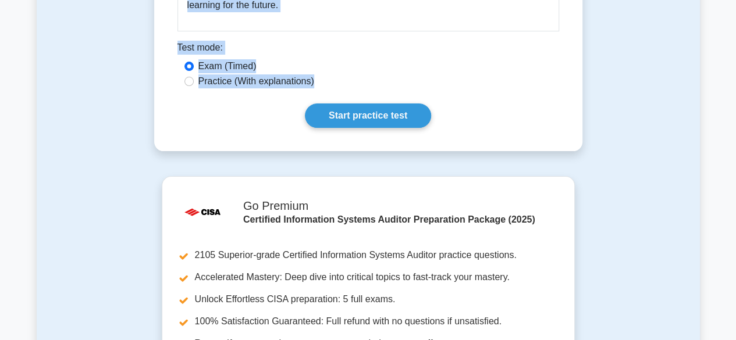
copy div "Security Incident Response Management 5 minutes 5 Questions Security Incident R…"
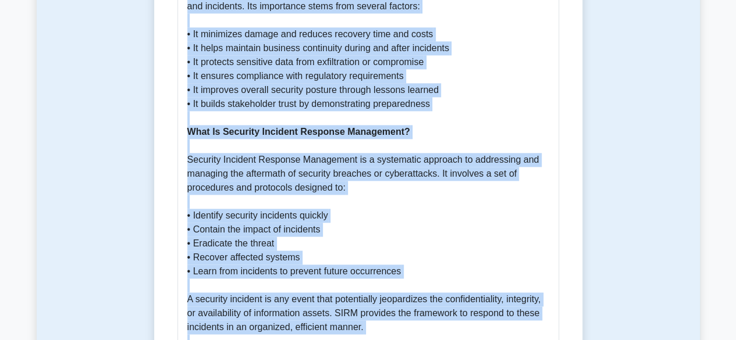
scroll to position [0, 0]
